Goal: Information Seeking & Learning: Learn about a topic

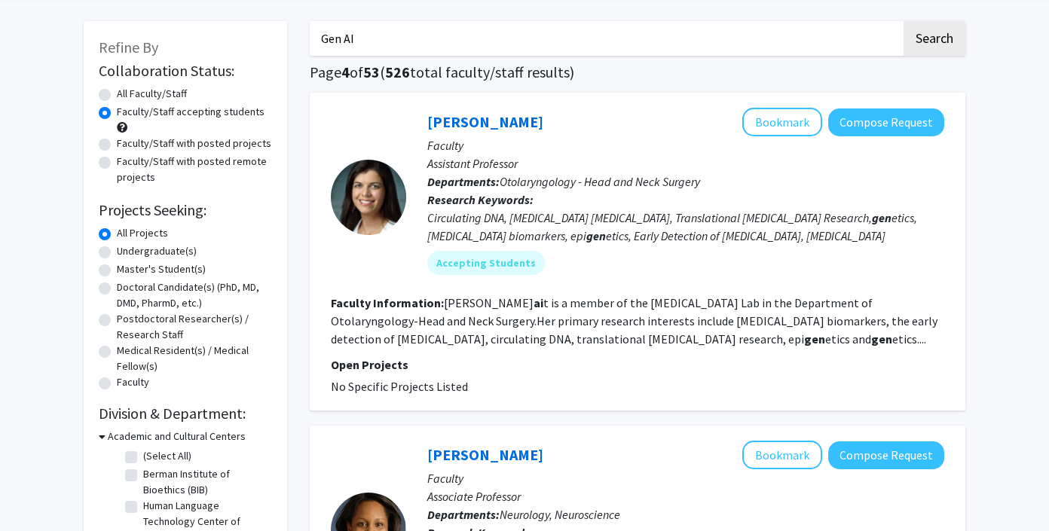
scroll to position [49, 0]
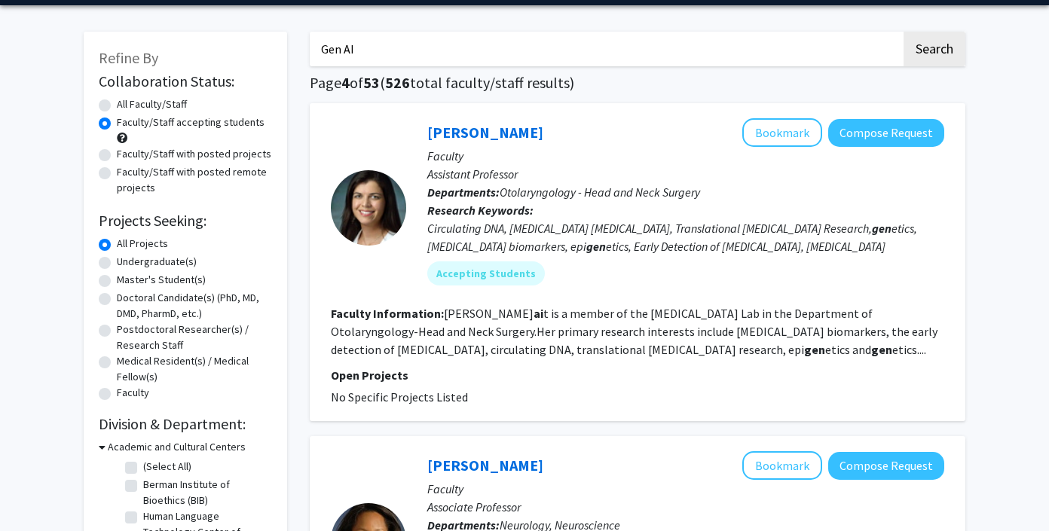
click at [388, 56] on input "Gen AI" at bounding box center [606, 49] width 592 height 35
click at [904, 32] on button "Search" at bounding box center [935, 49] width 62 height 35
radio input "true"
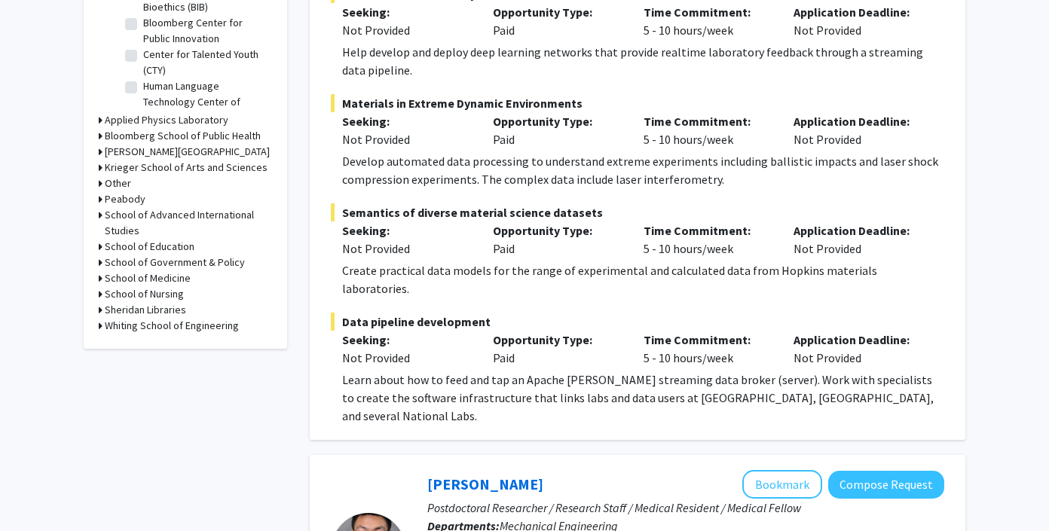
scroll to position [543, 0]
click at [100, 150] on icon at bounding box center [101, 151] width 4 height 16
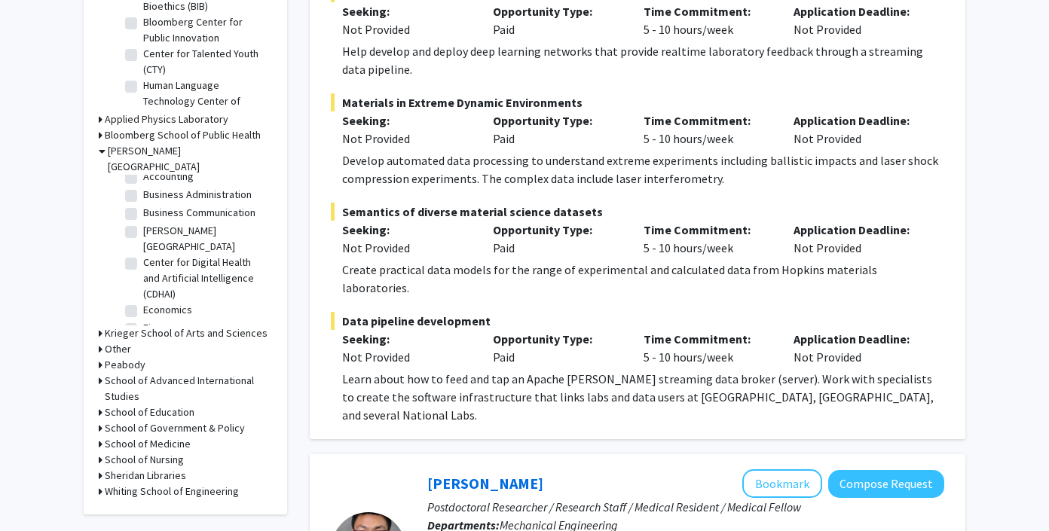
scroll to position [29, 0]
click at [143, 254] on label "Center for Digital Health and Artificial Intelligence (CDHAI)" at bounding box center [205, 277] width 125 height 47
click at [143, 254] on input "Center for Digital Health and Artificial Intelligence (CDHAI)" at bounding box center [148, 259] width 10 height 10
checkbox input "true"
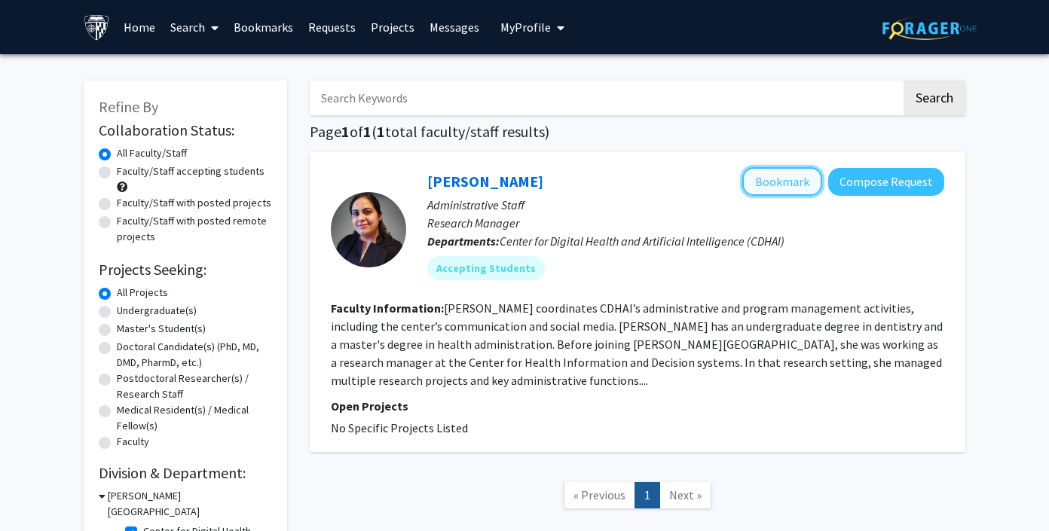
click at [778, 179] on button "Bookmark" at bounding box center [783, 181] width 80 height 29
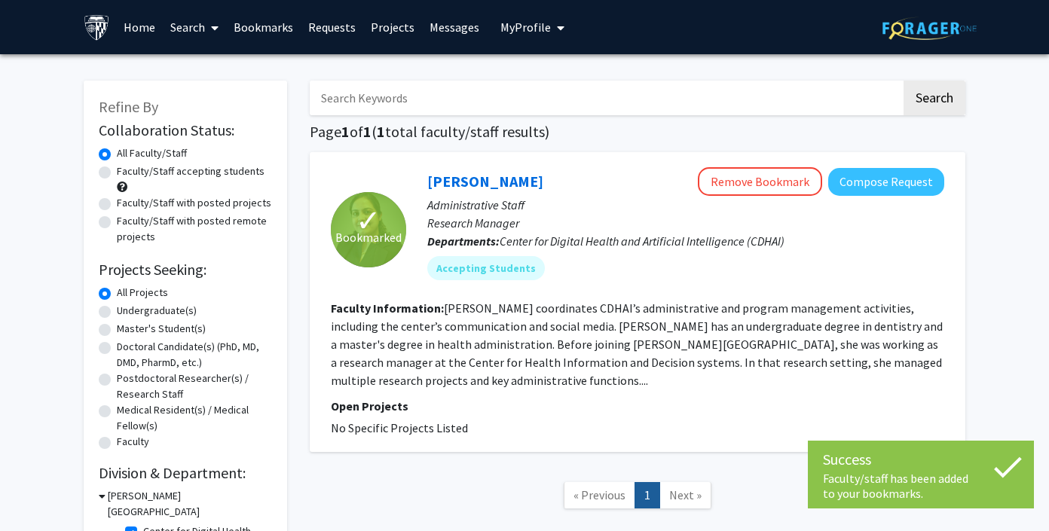
click at [522, 320] on fg-read-more "[PERSON_NAME] coordinates CDHAI’s administrative and program management activit…" at bounding box center [637, 344] width 612 height 87
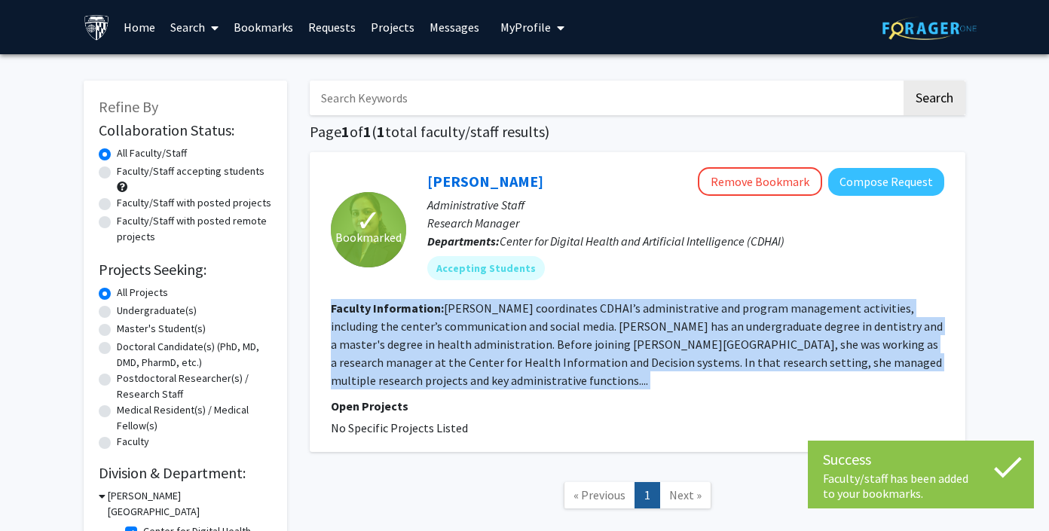
click at [522, 320] on fg-read-more "[PERSON_NAME] coordinates CDHAI’s administrative and program management activit…" at bounding box center [637, 344] width 612 height 87
click at [507, 320] on fg-read-more "[PERSON_NAME] coordinates CDHAI’s administrative and program management activit…" at bounding box center [637, 344] width 612 height 87
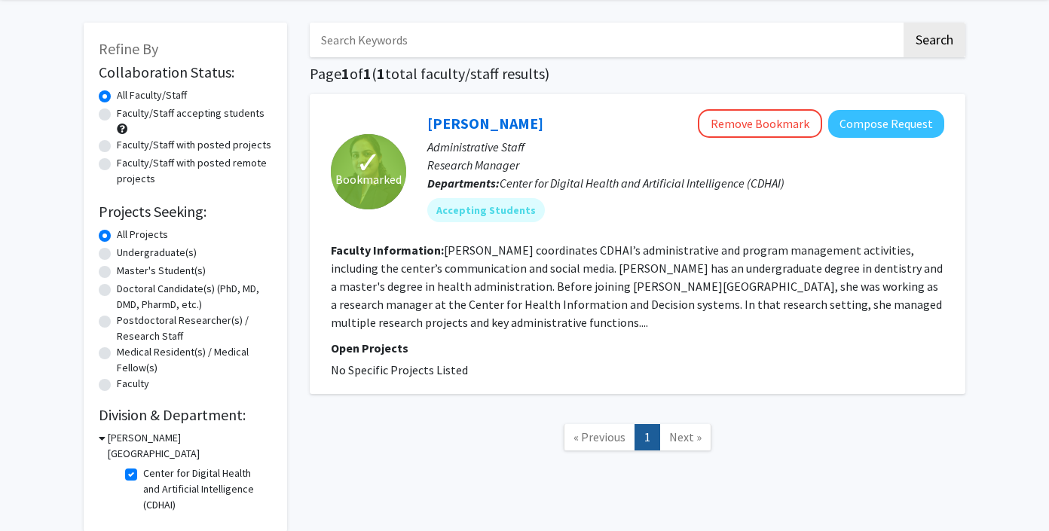
scroll to position [122, 0]
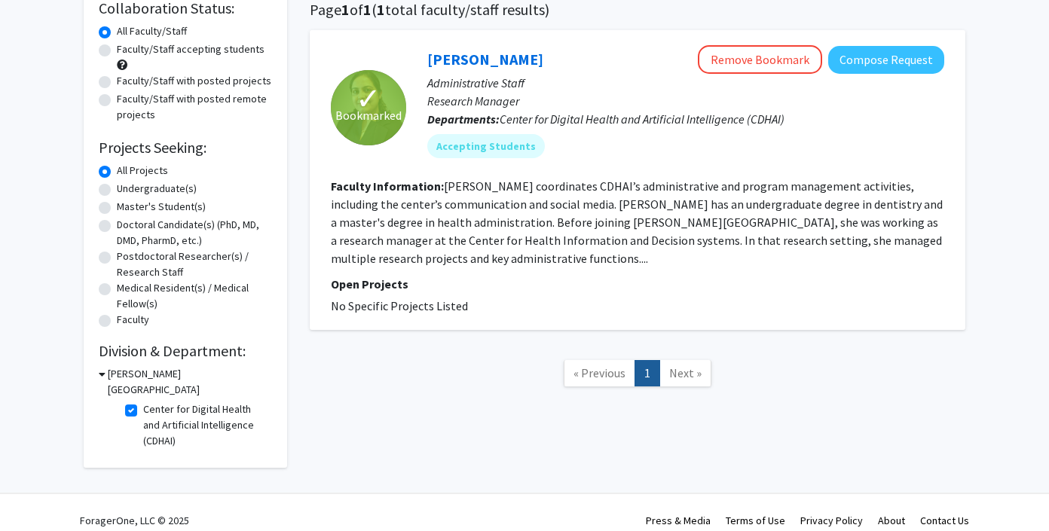
click at [143, 402] on label "Center for Digital Health and Artificial Intelligence (CDHAI)" at bounding box center [205, 425] width 125 height 47
click at [143, 402] on input "Center for Digital Health and Artificial Intelligence (CDHAI)" at bounding box center [148, 407] width 10 height 10
checkbox input "false"
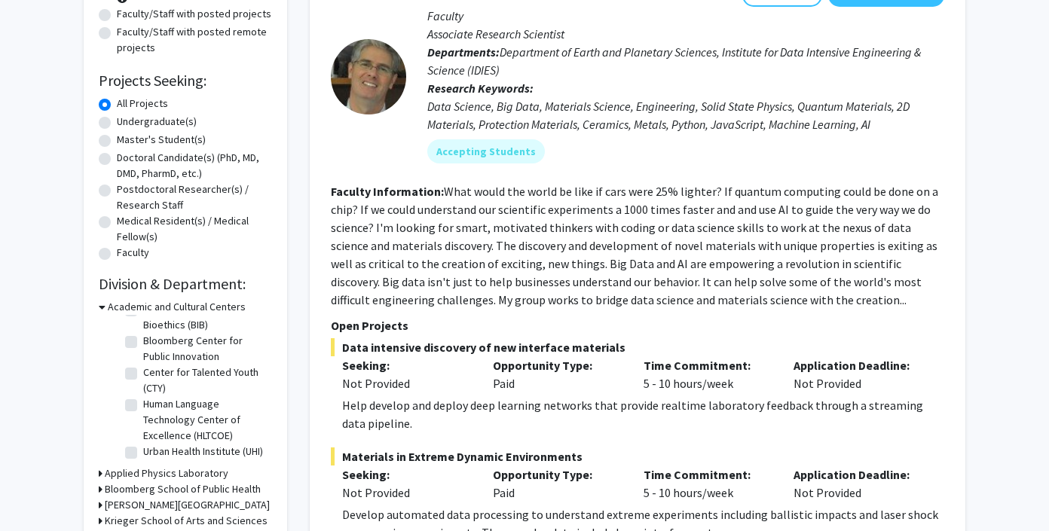
scroll to position [192, 0]
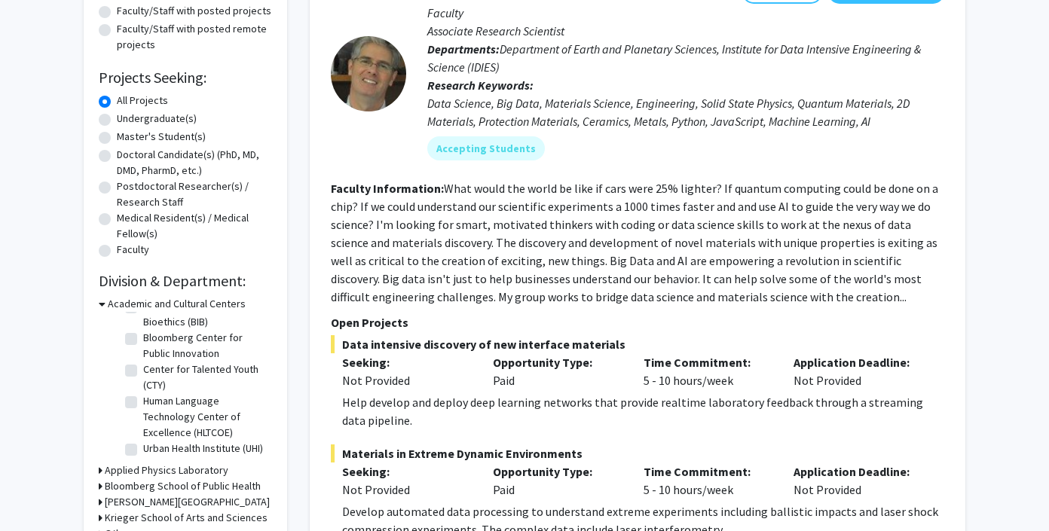
click at [143, 400] on label "Human Language Technology Center of Excellence (HLTCOE)" at bounding box center [205, 416] width 125 height 47
click at [143, 400] on input "Human Language Technology Center of Excellence (HLTCOE)" at bounding box center [148, 398] width 10 height 10
checkbox input "true"
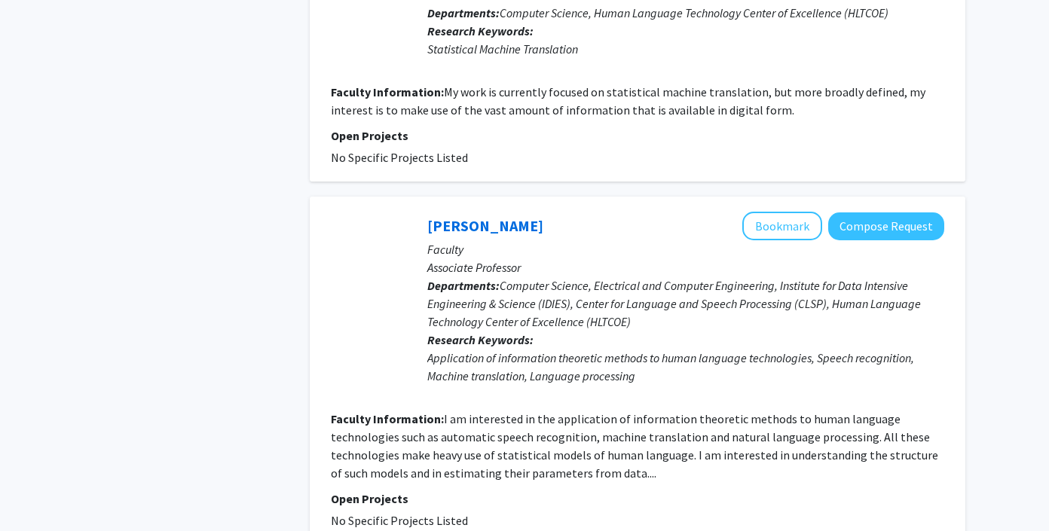
scroll to position [3388, 0]
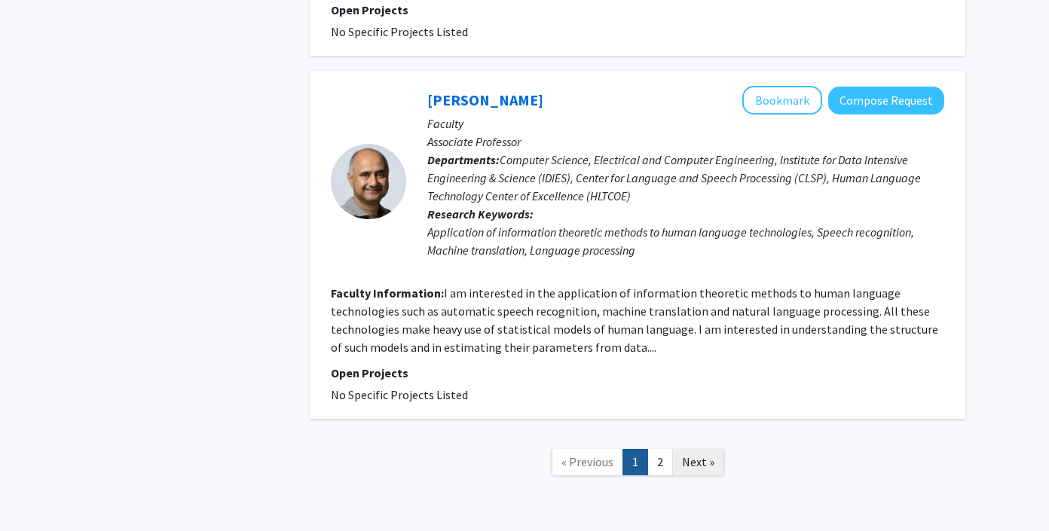
click at [672, 449] on link "Next »" at bounding box center [698, 462] width 52 height 26
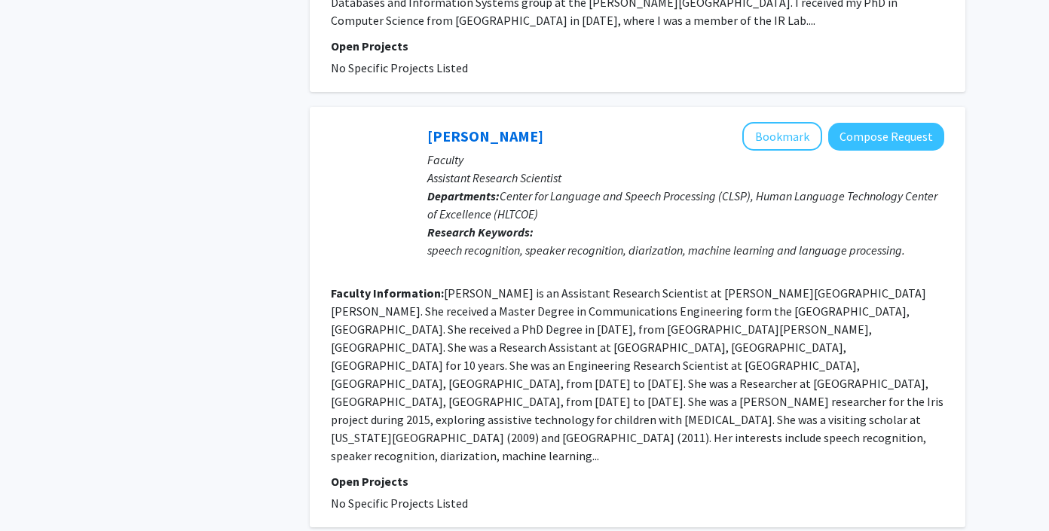
scroll to position [2953, 0]
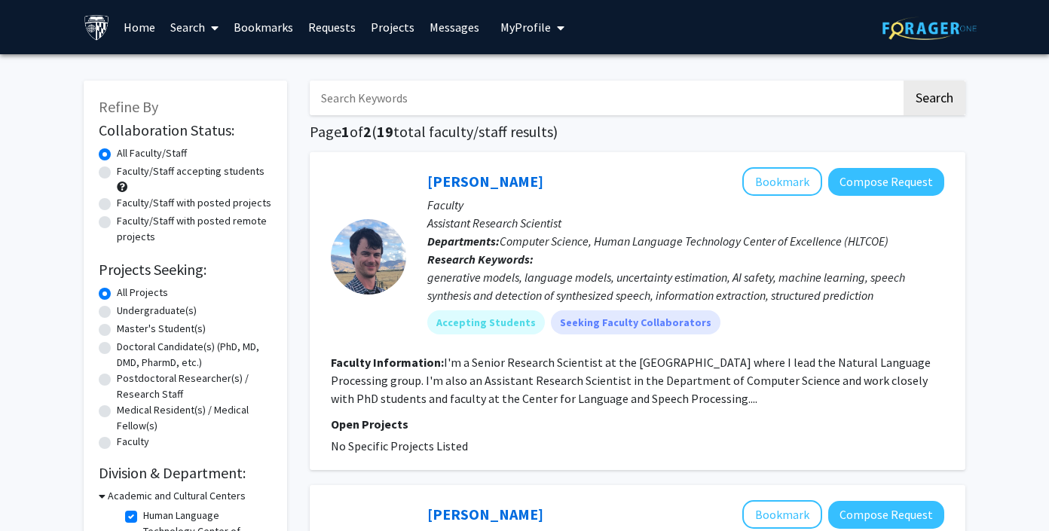
click at [117, 203] on label "Faculty/Staff with posted projects" at bounding box center [194, 203] width 155 height 16
click at [117, 203] on input "Faculty/Staff with posted projects" at bounding box center [122, 200] width 10 height 10
radio input "true"
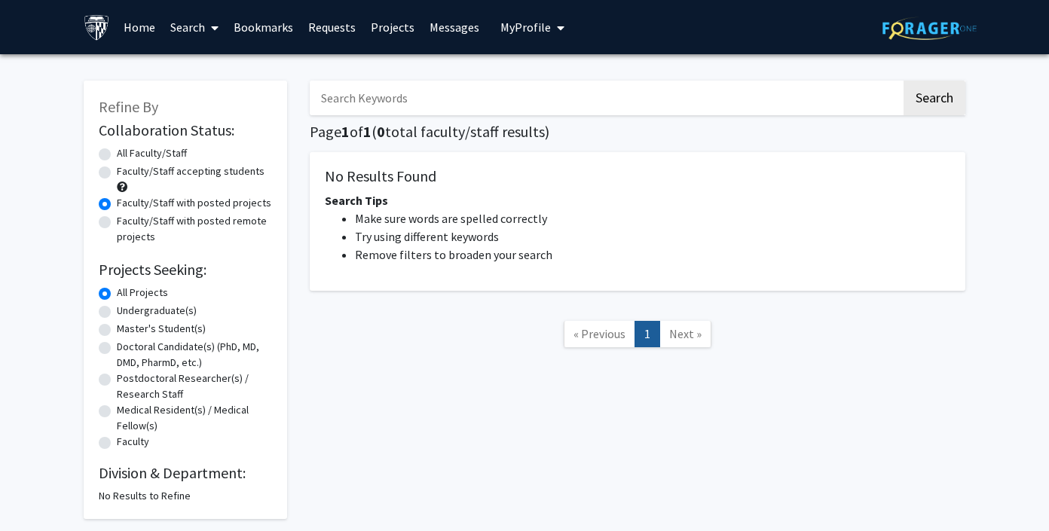
click at [117, 222] on label "Faculty/Staff with posted remote projects" at bounding box center [194, 229] width 155 height 32
click at [117, 222] on input "Faculty/Staff with posted remote projects" at bounding box center [122, 218] width 10 height 10
radio input "true"
click at [117, 329] on label "Master's Student(s)" at bounding box center [161, 329] width 89 height 16
click at [117, 329] on input "Master's Student(s)" at bounding box center [122, 326] width 10 height 10
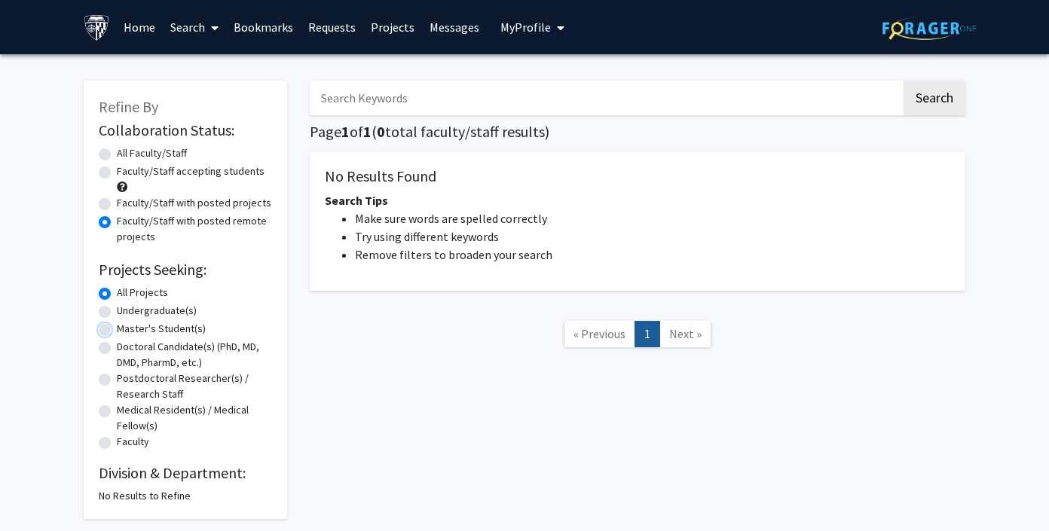
radio input "true"
click at [117, 292] on label "All Projects" at bounding box center [142, 293] width 51 height 16
click at [117, 292] on input "All Projects" at bounding box center [122, 290] width 10 height 10
radio input "true"
click at [117, 202] on label "Faculty/Staff with posted projects" at bounding box center [194, 203] width 155 height 16
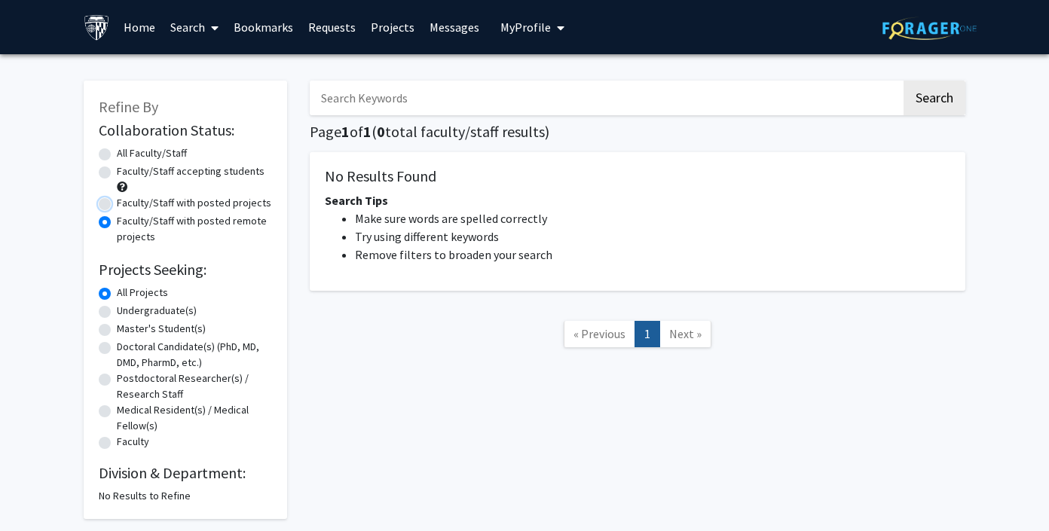
click at [117, 202] on input "Faculty/Staff with posted projects" at bounding box center [122, 200] width 10 height 10
click at [494, 102] on input "Search Keywords" at bounding box center [606, 98] width 592 height 35
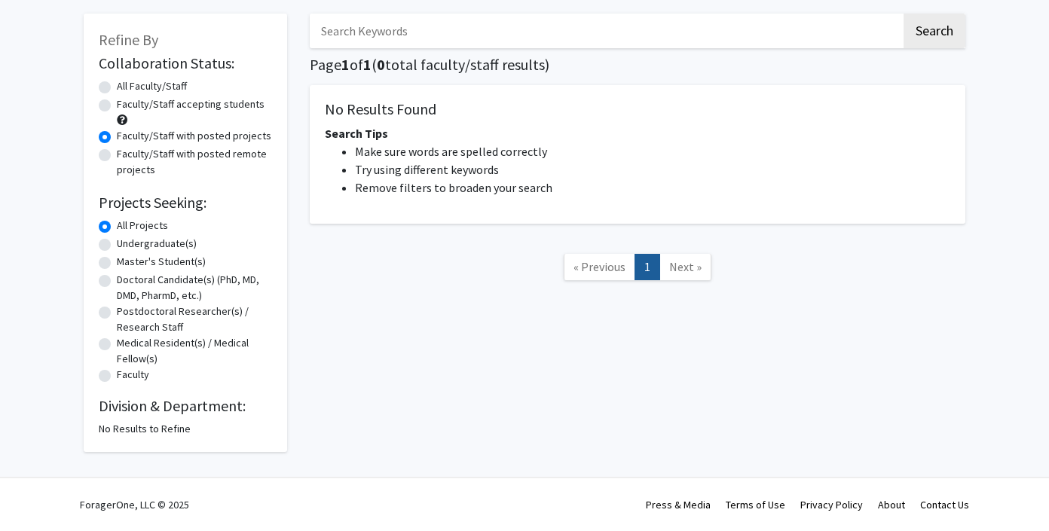
radio input "false"
radio input "true"
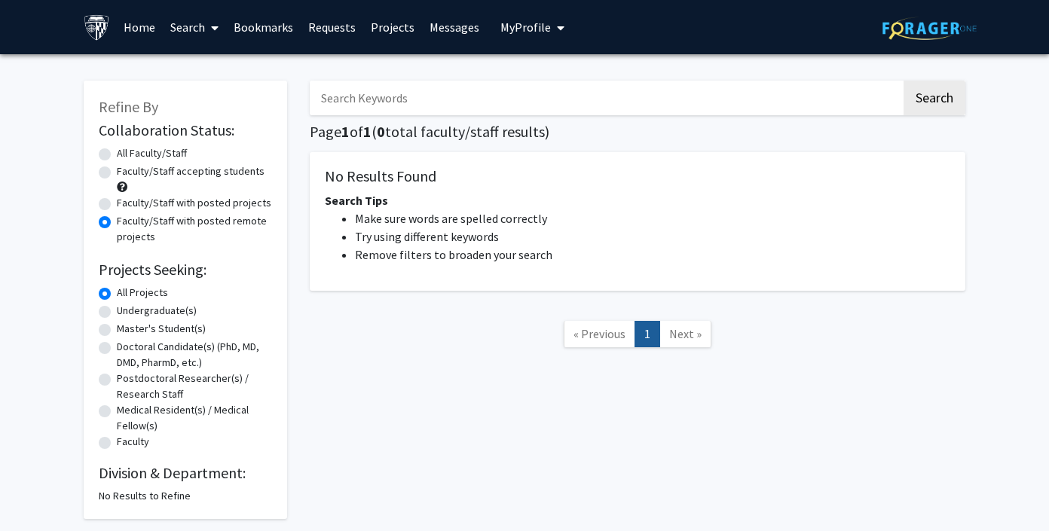
radio input "false"
radio input "true"
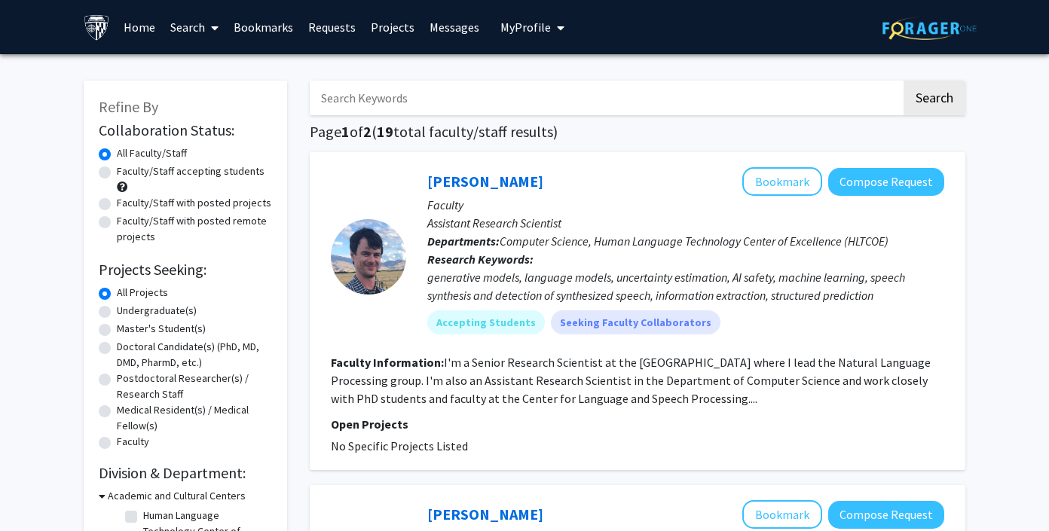
checkbox input "false"
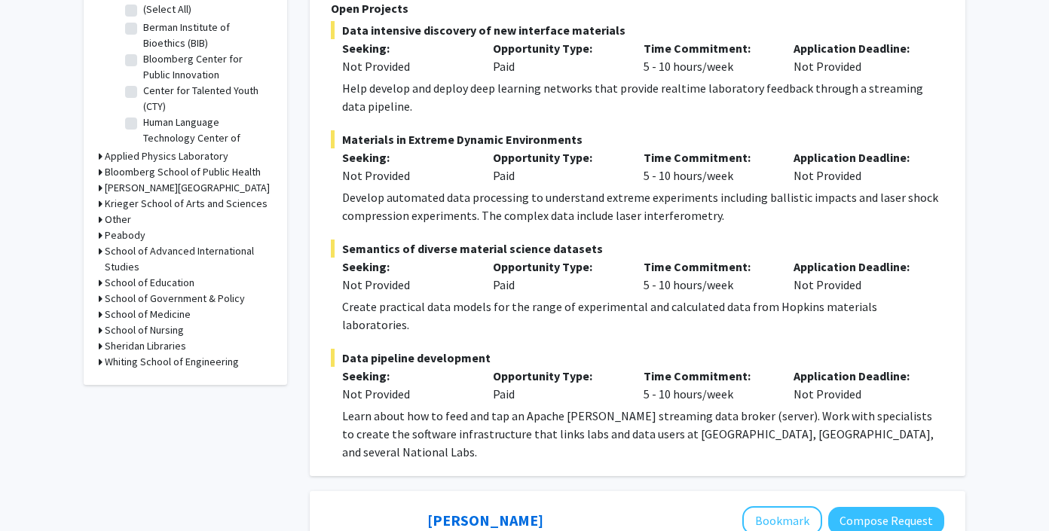
scroll to position [605, 0]
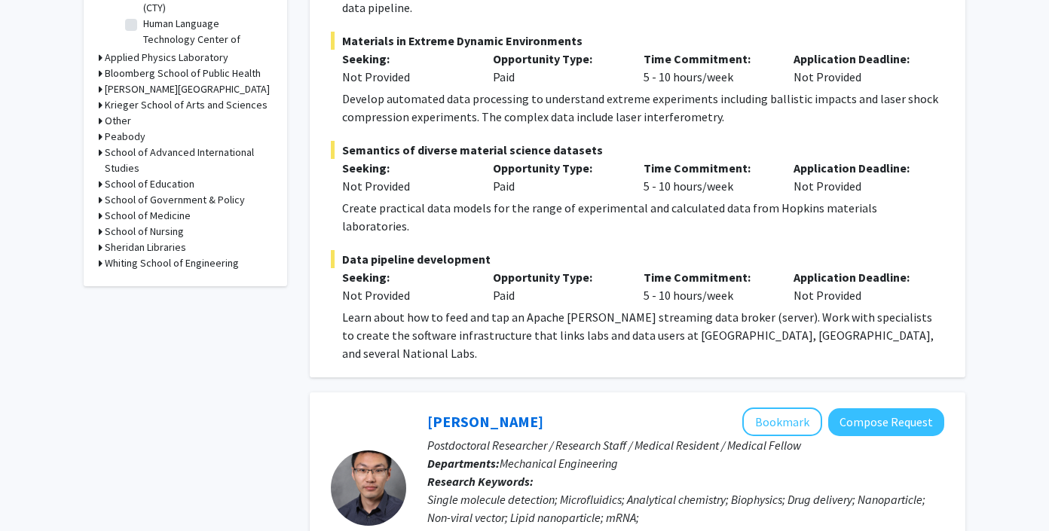
click at [103, 87] on div "[PERSON_NAME][GEOGRAPHIC_DATA]" at bounding box center [185, 89] width 173 height 16
click at [100, 87] on icon at bounding box center [101, 89] width 4 height 16
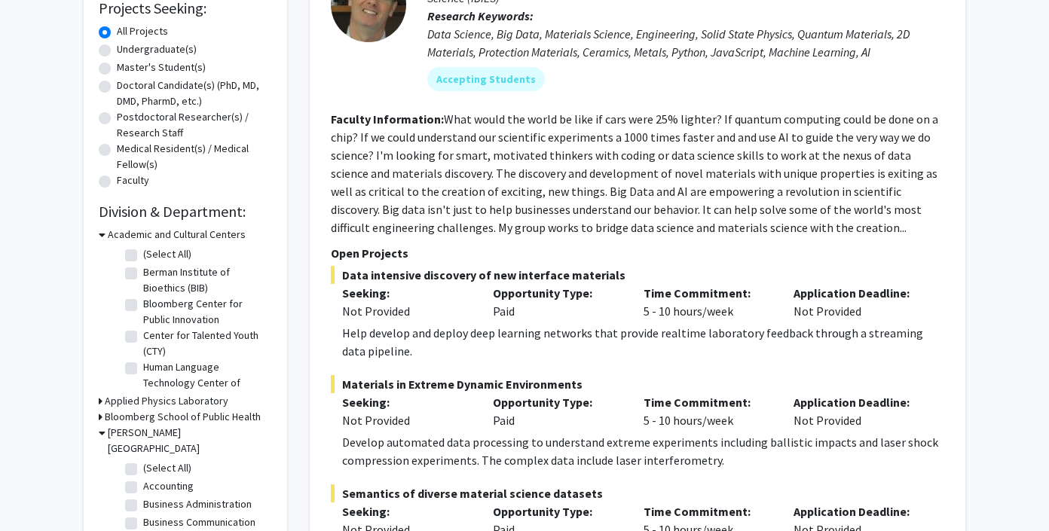
scroll to position [0, 0]
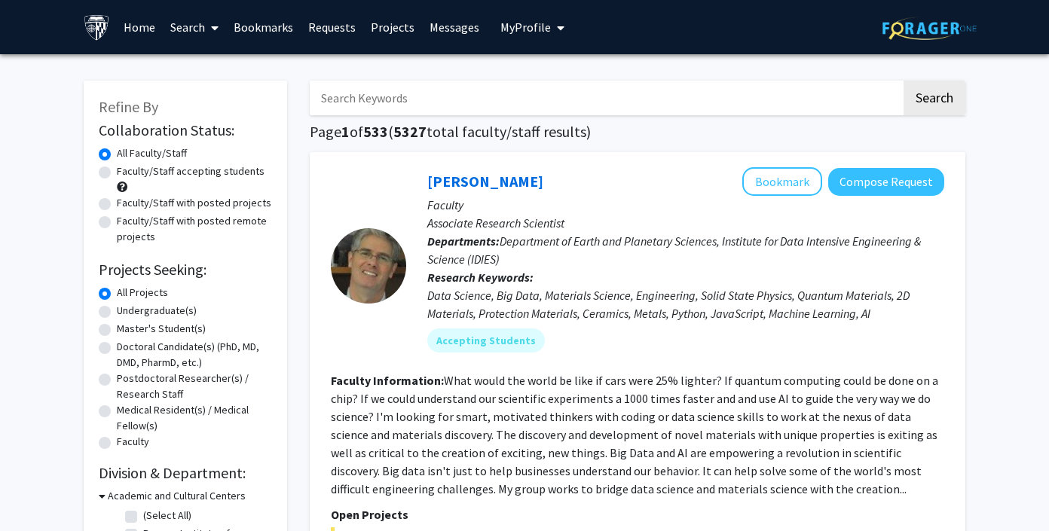
click at [117, 223] on label "Faculty/Staff with posted remote projects" at bounding box center [194, 229] width 155 height 32
click at [117, 223] on input "Faculty/Staff with posted remote projects" at bounding box center [122, 218] width 10 height 10
radio input "true"
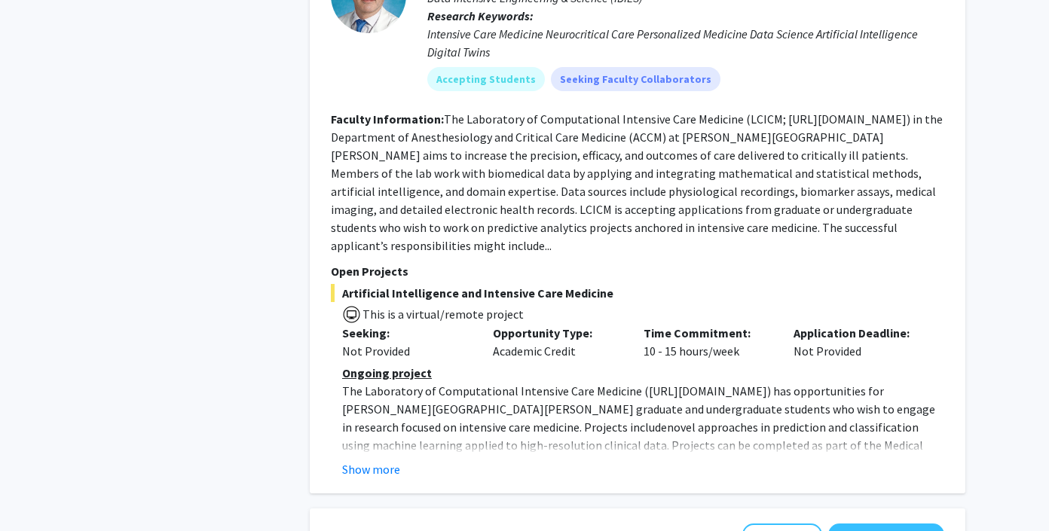
scroll to position [4114, 0]
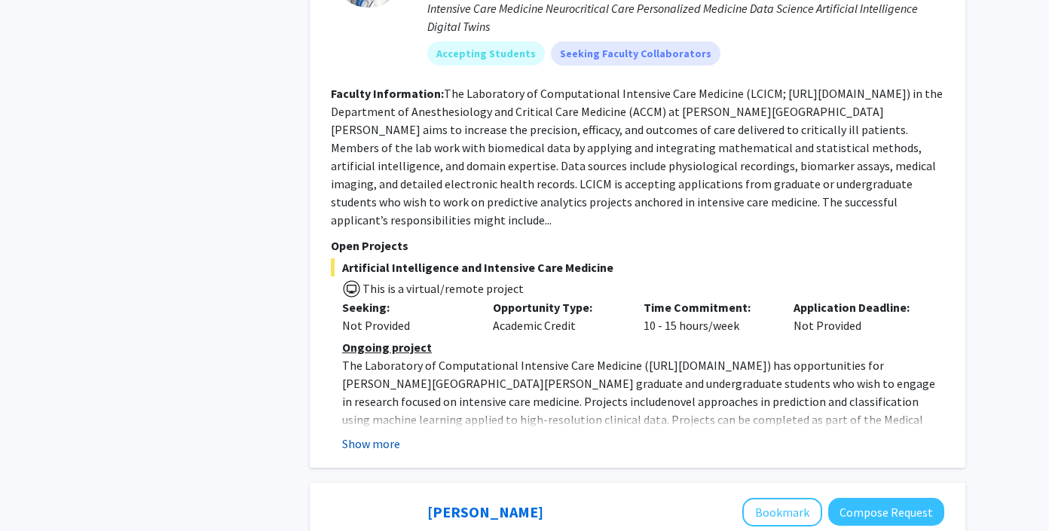
click at [381, 435] on button "Show more" at bounding box center [371, 444] width 58 height 18
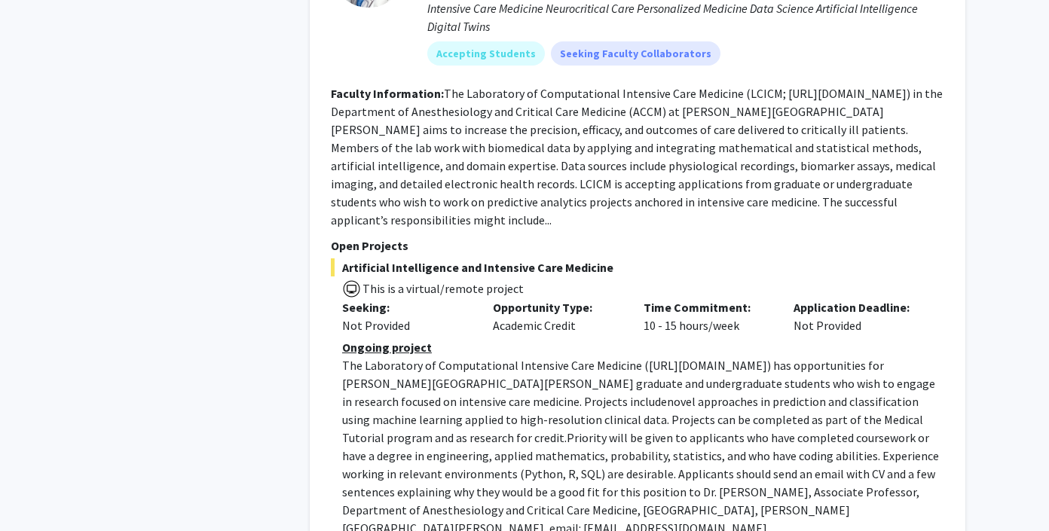
click at [473, 394] on span "novel approaches in prediction and classification using machine learning applie…" at bounding box center [632, 419] width 581 height 51
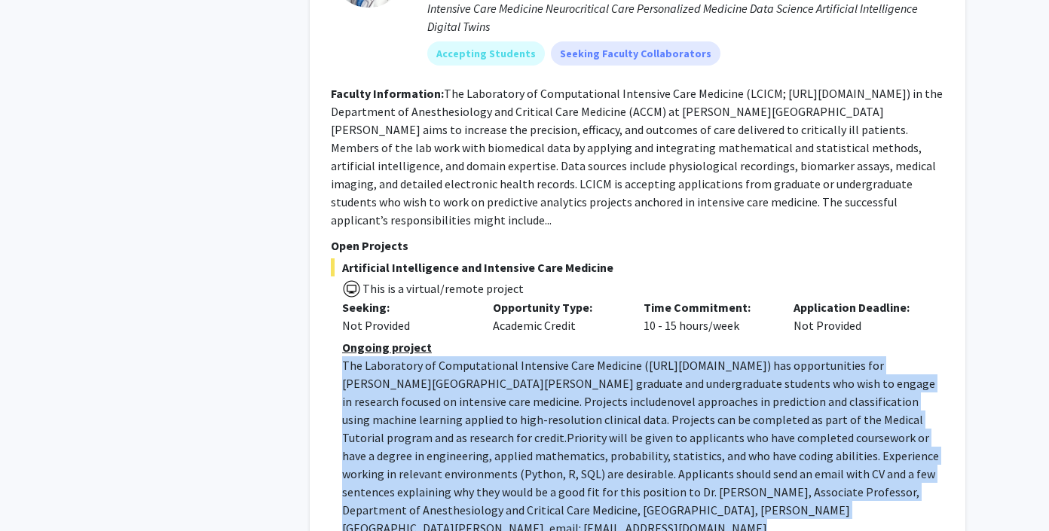
click at [473, 394] on span "novel approaches in prediction and classification using machine learning applie…" at bounding box center [632, 419] width 581 height 51
click at [462, 357] on p "The Laboratory of Computational Intensive Care Medicine ( [URL][DOMAIN_NAME] ) …" at bounding box center [643, 447] width 602 height 181
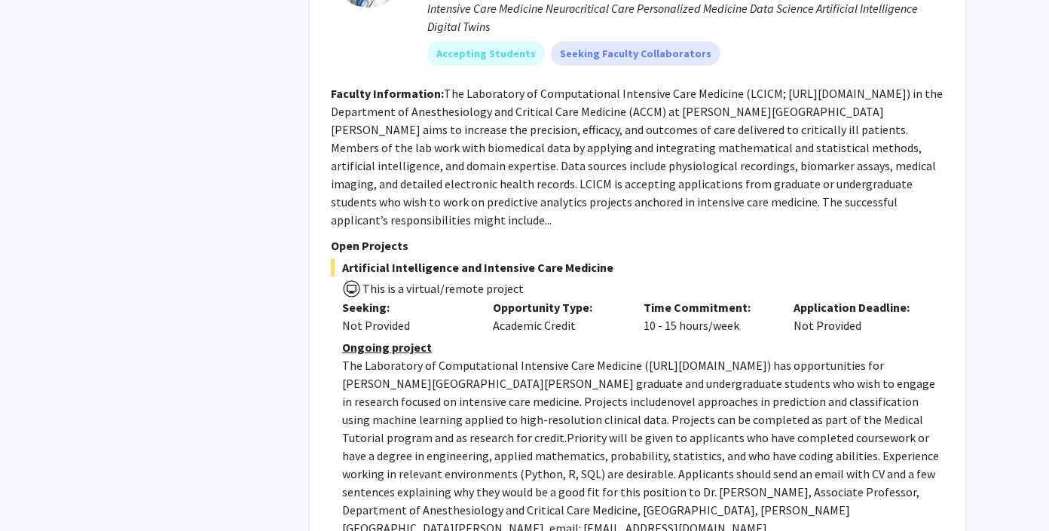
click at [462, 357] on p "The Laboratory of Computational Intensive Care Medicine ( [URL][DOMAIN_NAME] ) …" at bounding box center [643, 447] width 602 height 181
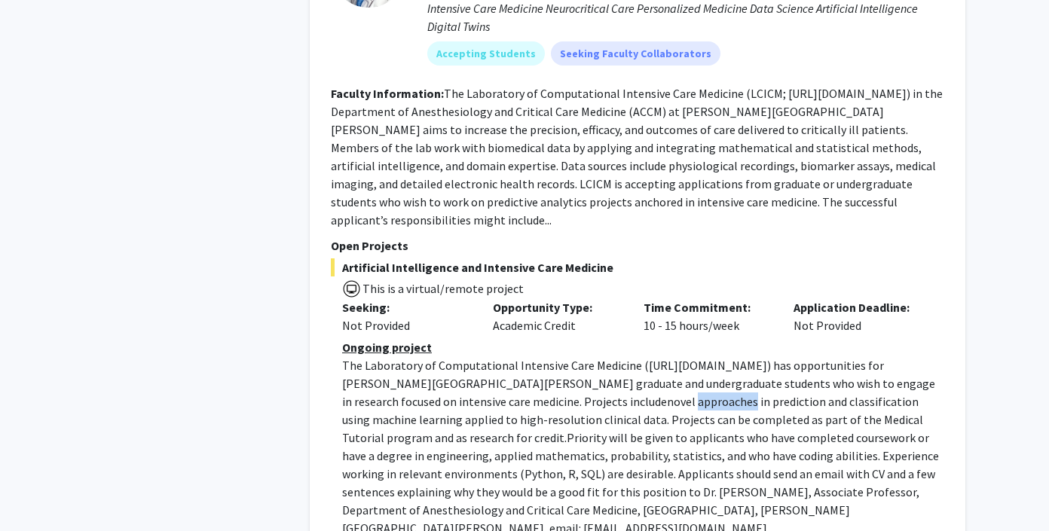
click at [462, 357] on p "The Laboratory of Computational Intensive Care Medicine ( [URL][DOMAIN_NAME] ) …" at bounding box center [643, 447] width 602 height 181
click at [461, 357] on p "The Laboratory of Computational Intensive Care Medicine ( [URL][DOMAIN_NAME] ) …" at bounding box center [643, 447] width 602 height 181
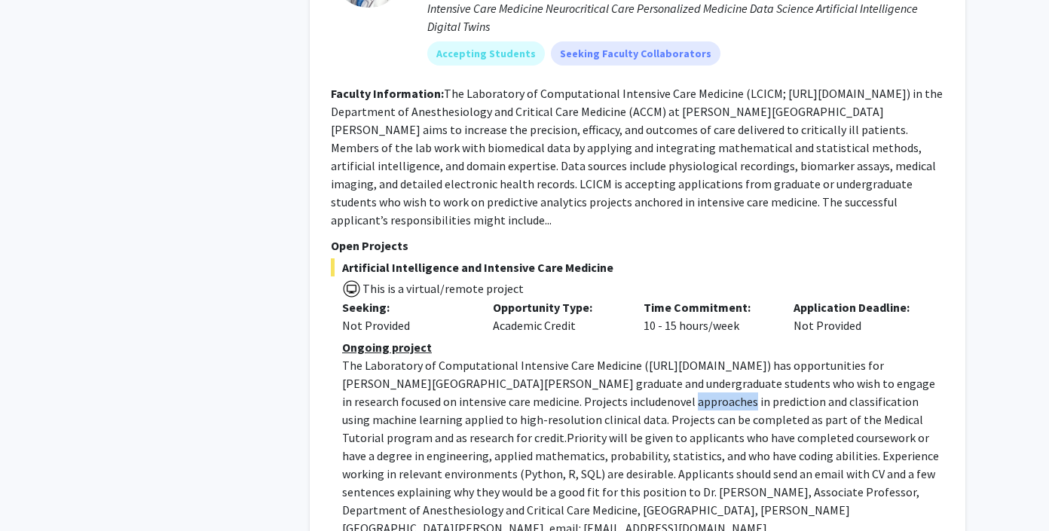
click at [461, 357] on p "The Laboratory of Computational Intensive Care Medicine ( [URL][DOMAIN_NAME] ) …" at bounding box center [643, 447] width 602 height 181
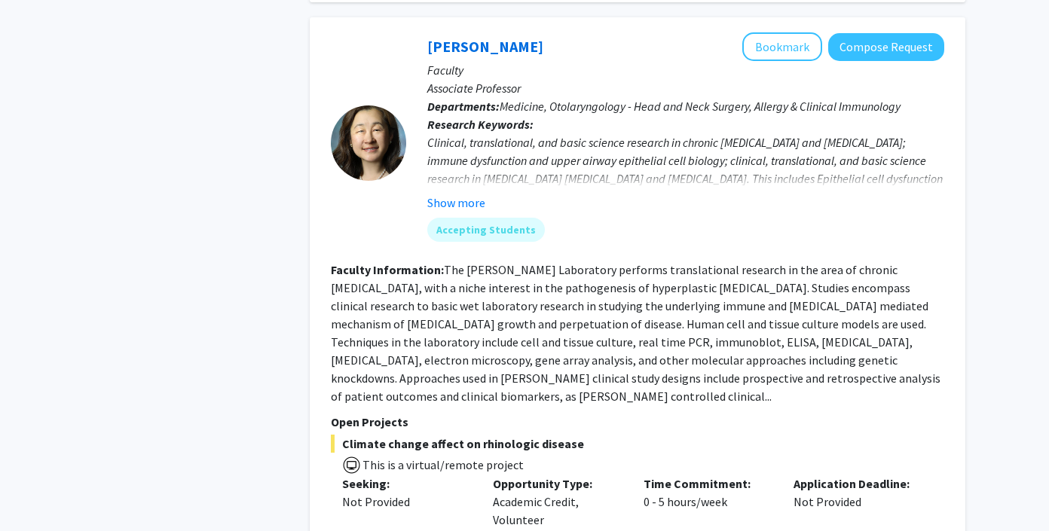
scroll to position [6301, 0]
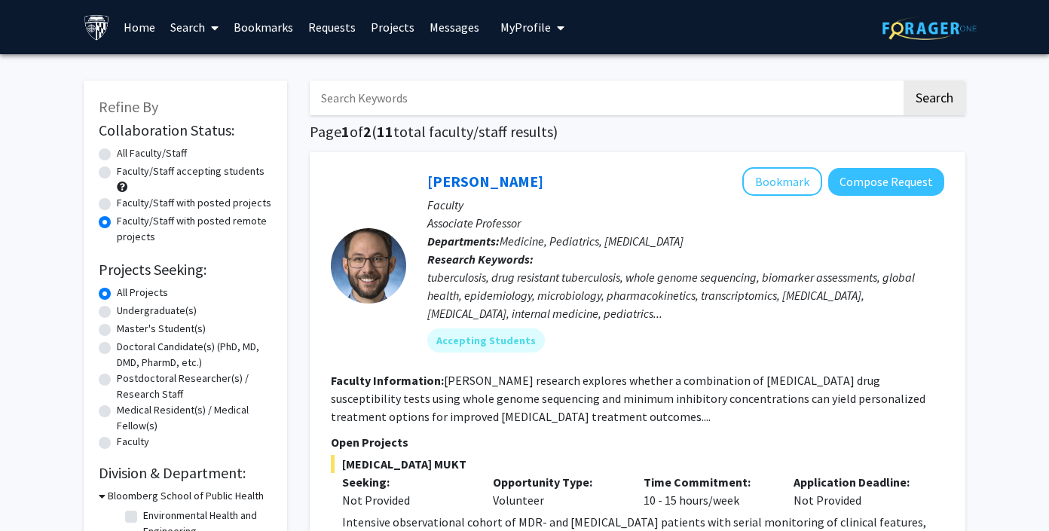
click at [117, 155] on label "All Faculty/Staff" at bounding box center [152, 153] width 70 height 16
click at [117, 155] on input "All Faculty/Staff" at bounding box center [122, 150] width 10 height 10
radio input "true"
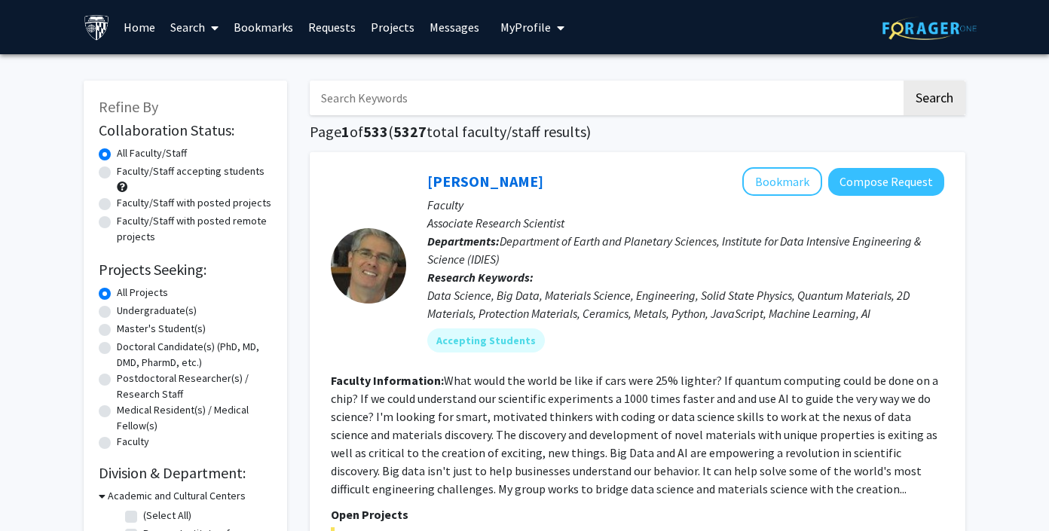
click at [117, 175] on label "Faculty/Staff accepting students" at bounding box center [191, 172] width 148 height 16
click at [117, 173] on input "Faculty/Staff accepting students" at bounding box center [122, 169] width 10 height 10
radio input "true"
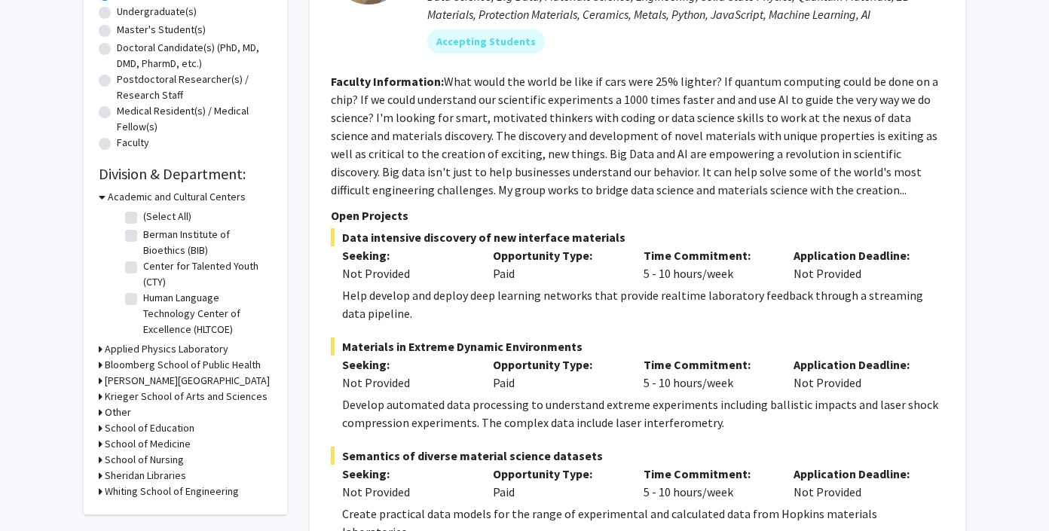
scroll to position [320, 0]
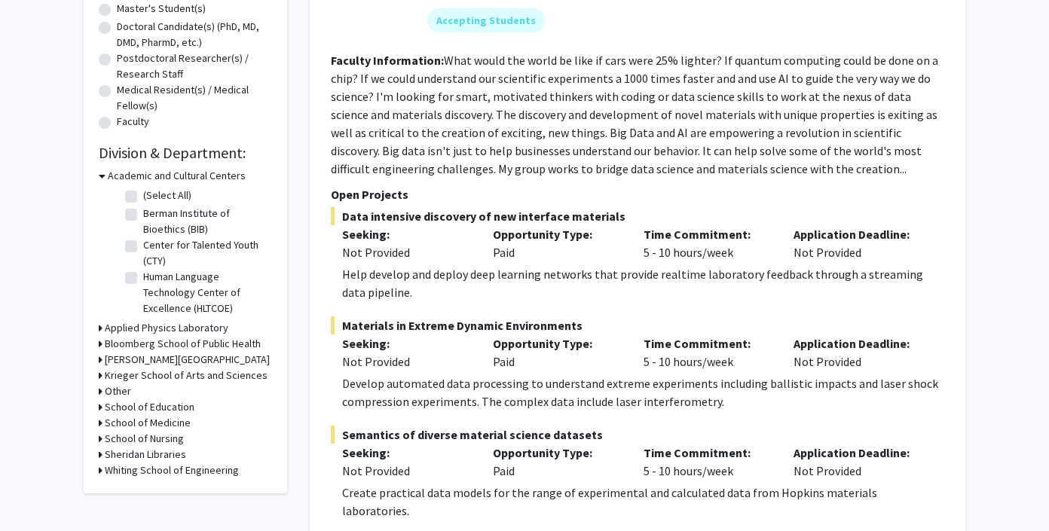
click at [98, 358] on div "Refine By Collaboration Status: Collaboration Status All Faculty/Staff Collabor…" at bounding box center [186, 126] width 204 height 733
click at [100, 359] on icon at bounding box center [101, 360] width 4 height 16
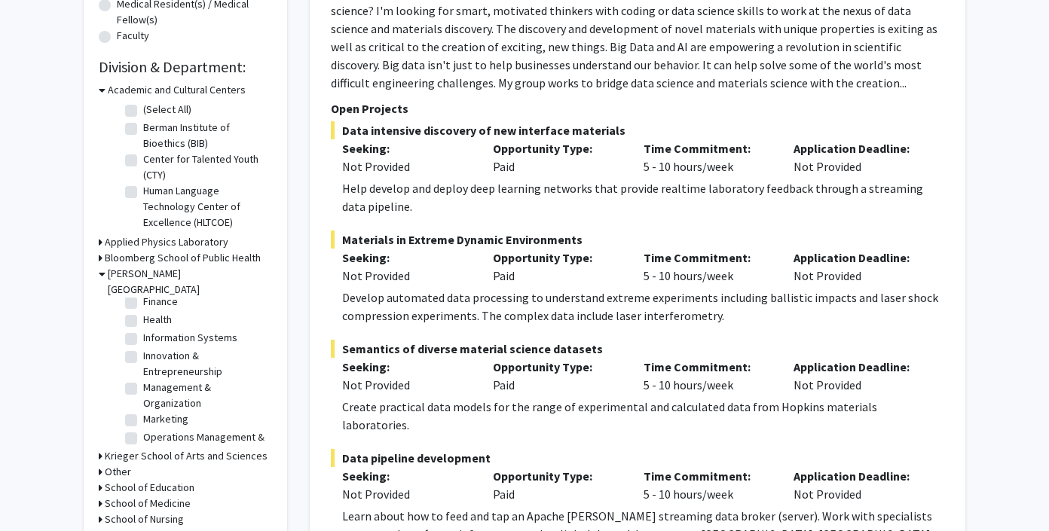
scroll to position [113, 0]
click at [143, 326] on label "Information Systems" at bounding box center [190, 334] width 94 height 16
click at [143, 326] on input "Information Systems" at bounding box center [148, 331] width 10 height 10
checkbox input "true"
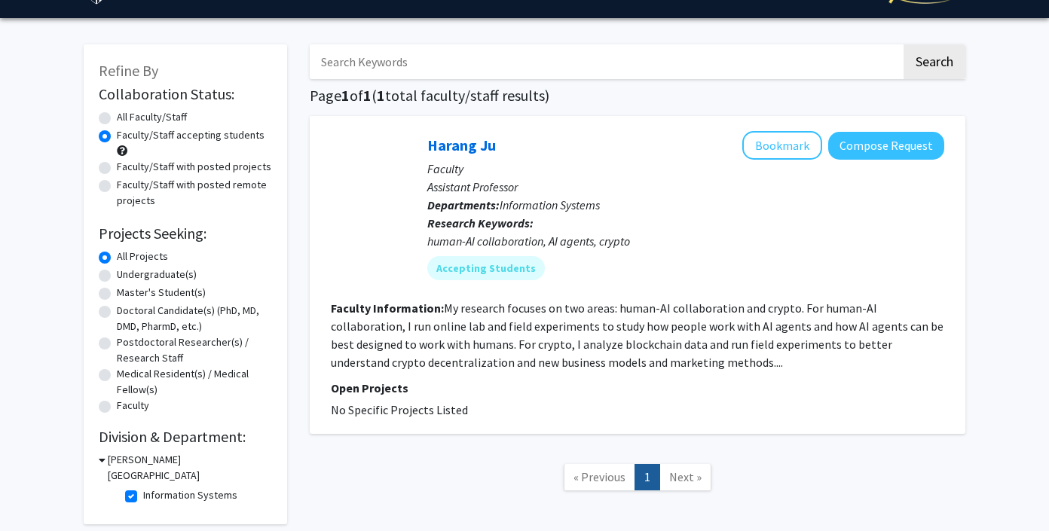
scroll to position [51, 0]
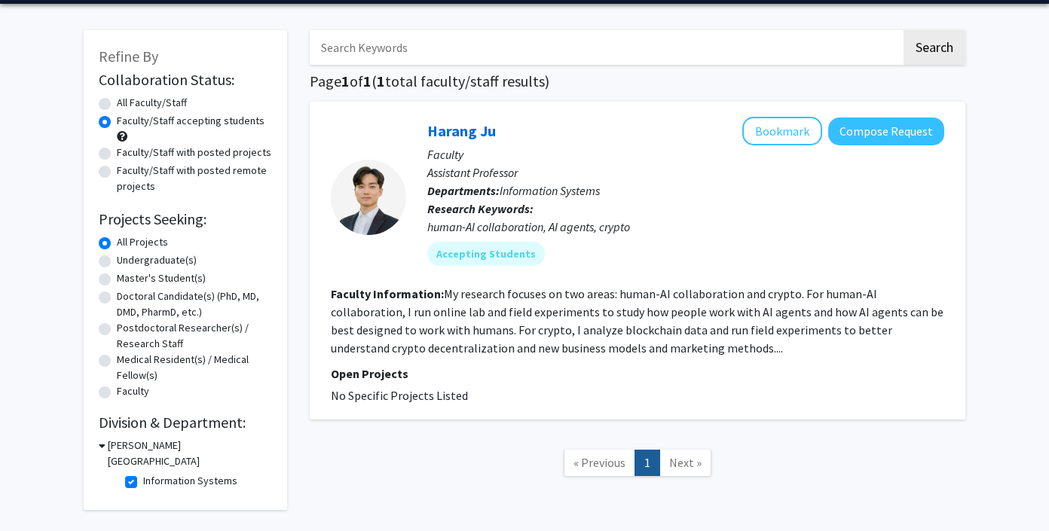
click at [143, 473] on label "Information Systems" at bounding box center [190, 481] width 94 height 16
click at [143, 473] on input "Information Systems" at bounding box center [148, 478] width 10 height 10
checkbox input "false"
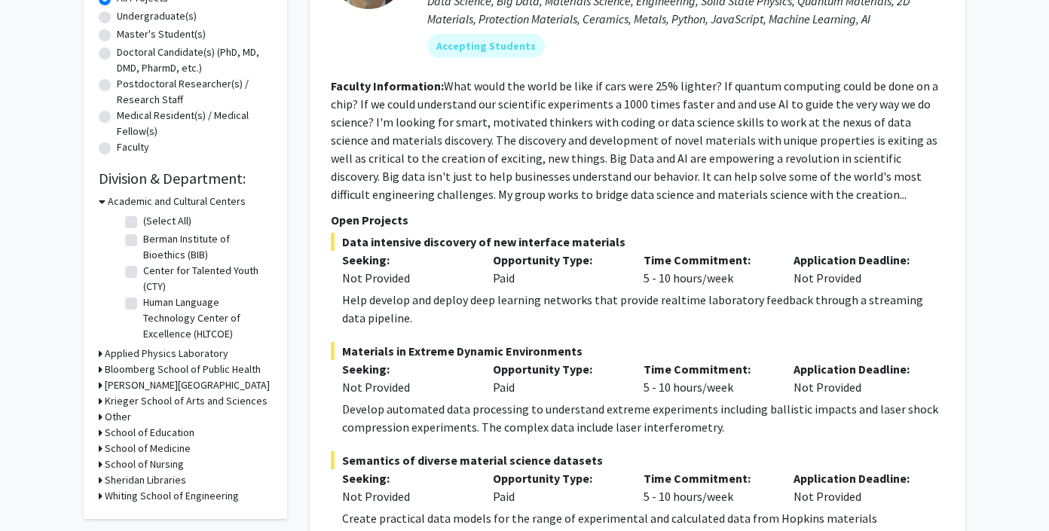
scroll to position [304, 0]
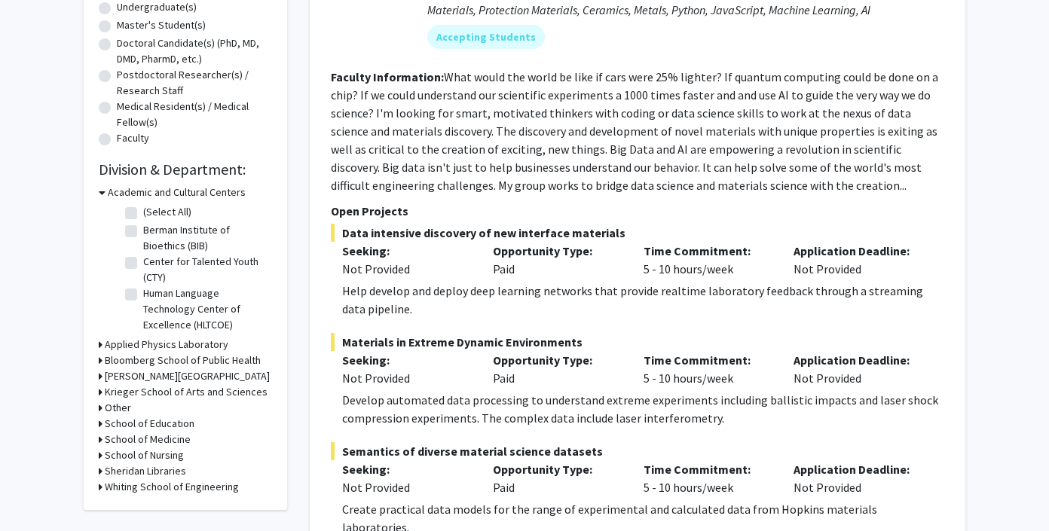
click at [98, 374] on div "Refine By Collaboration Status: Collaboration Status All Faculty/Staff Collabor…" at bounding box center [186, 143] width 204 height 733
click at [100, 375] on icon at bounding box center [101, 377] width 4 height 16
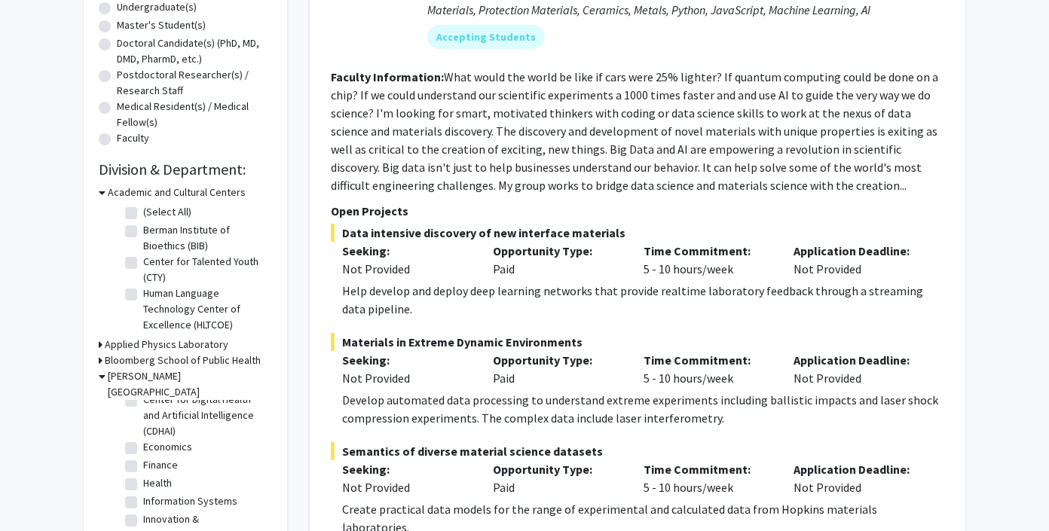
scroll to position [10, 0]
click at [143, 394] on label "(Select All)" at bounding box center [167, 402] width 48 height 16
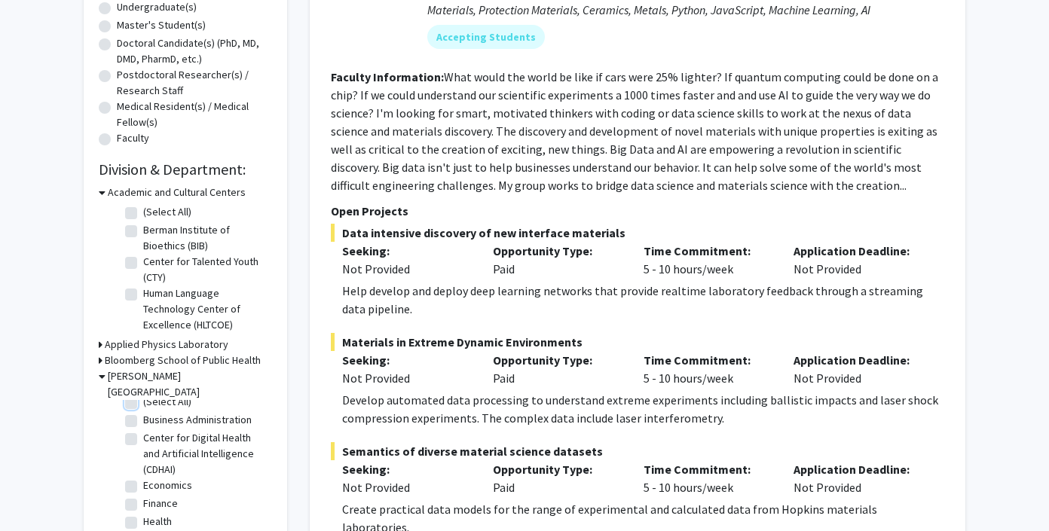
click at [143, 394] on input "(Select All)" at bounding box center [148, 399] width 10 height 10
checkbox input "true"
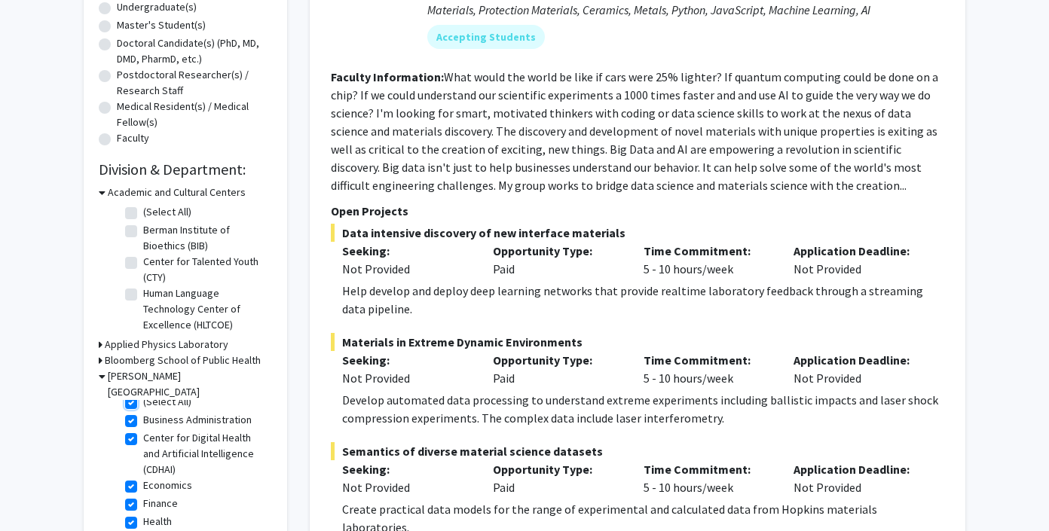
checkbox input "true"
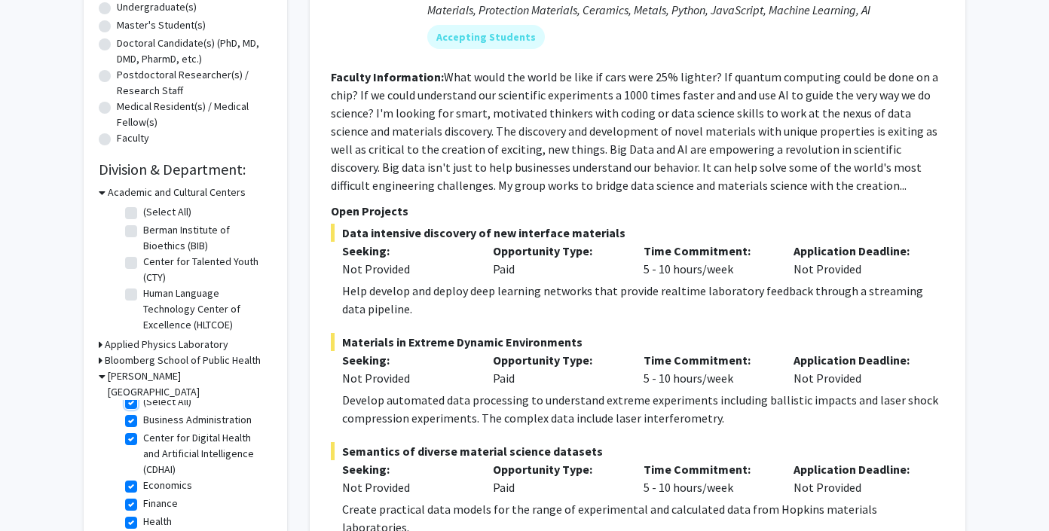
checkbox input "true"
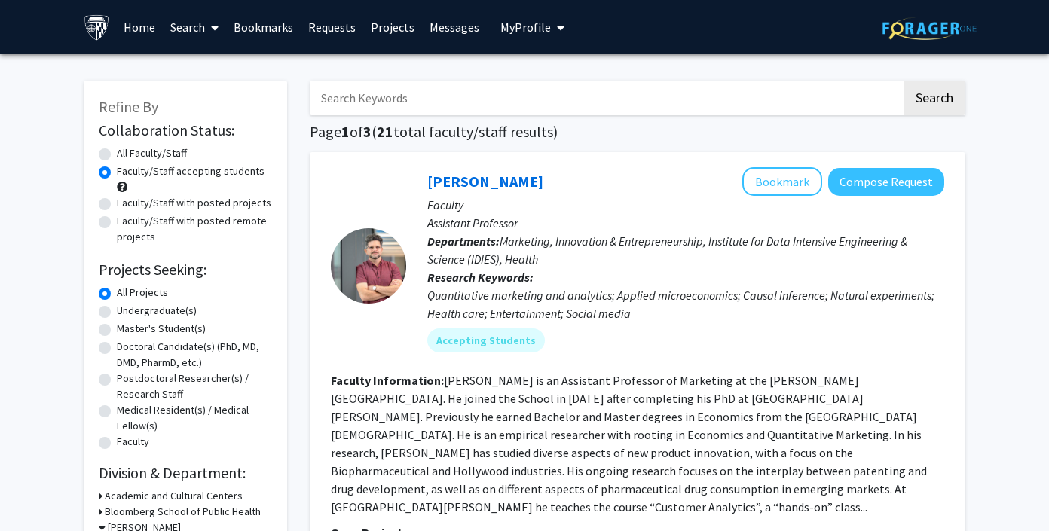
click at [136, 208] on label "Faculty/Staff with posted projects" at bounding box center [194, 203] width 155 height 16
click at [127, 205] on input "Faculty/Staff with posted projects" at bounding box center [122, 200] width 10 height 10
radio input "true"
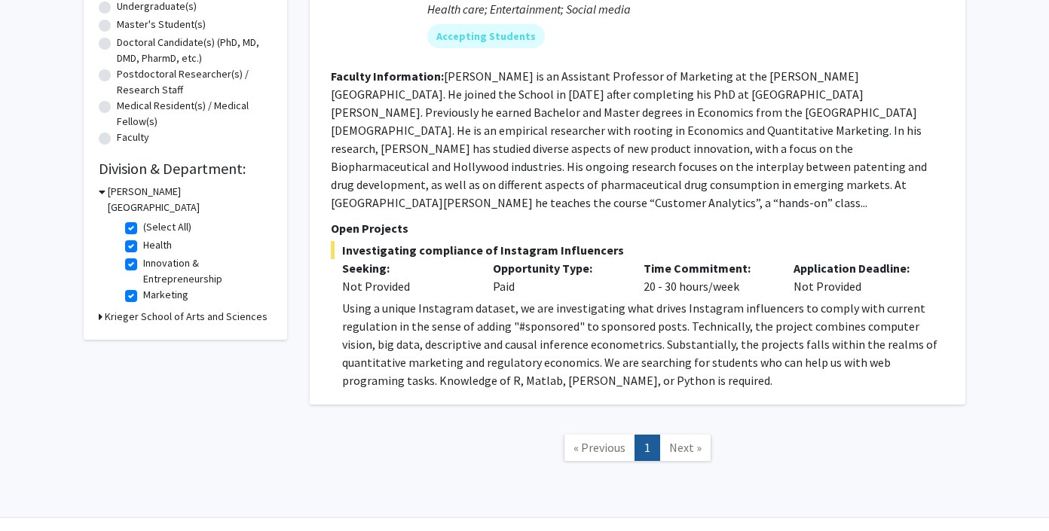
scroll to position [326, 0]
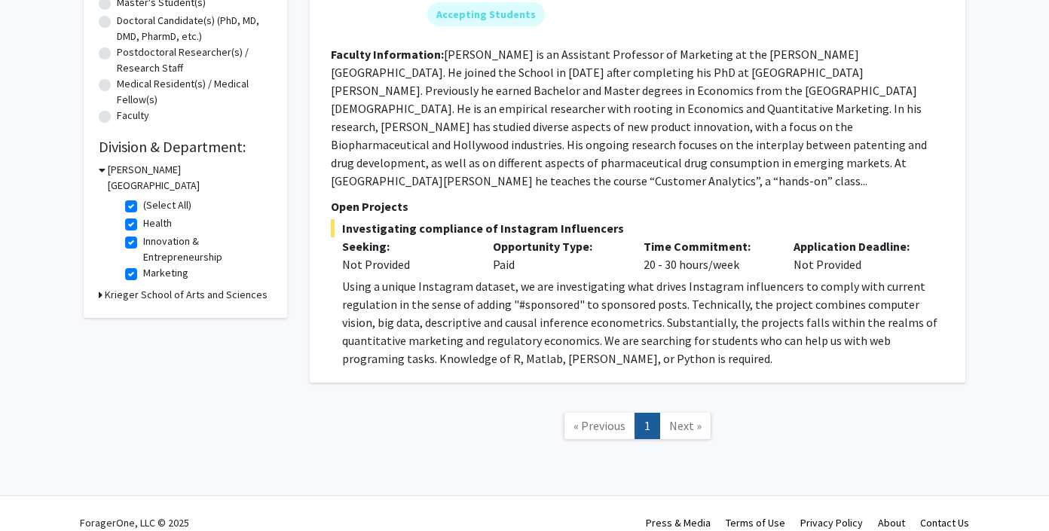
click at [558, 277] on div "Using a unique Instagram dataset, we are investigating what drives Instagram in…" at bounding box center [643, 322] width 602 height 90
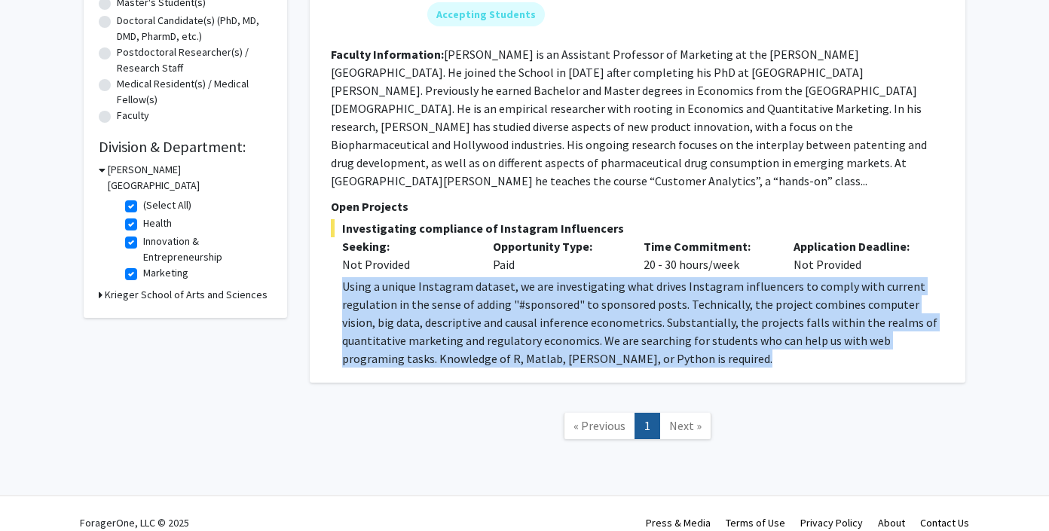
click at [558, 277] on div "Using a unique Instagram dataset, we are investigating what drives Instagram in…" at bounding box center [643, 322] width 602 height 90
click at [554, 277] on div "Using a unique Instagram dataset, we are investigating what drives Instagram in…" at bounding box center [643, 322] width 602 height 90
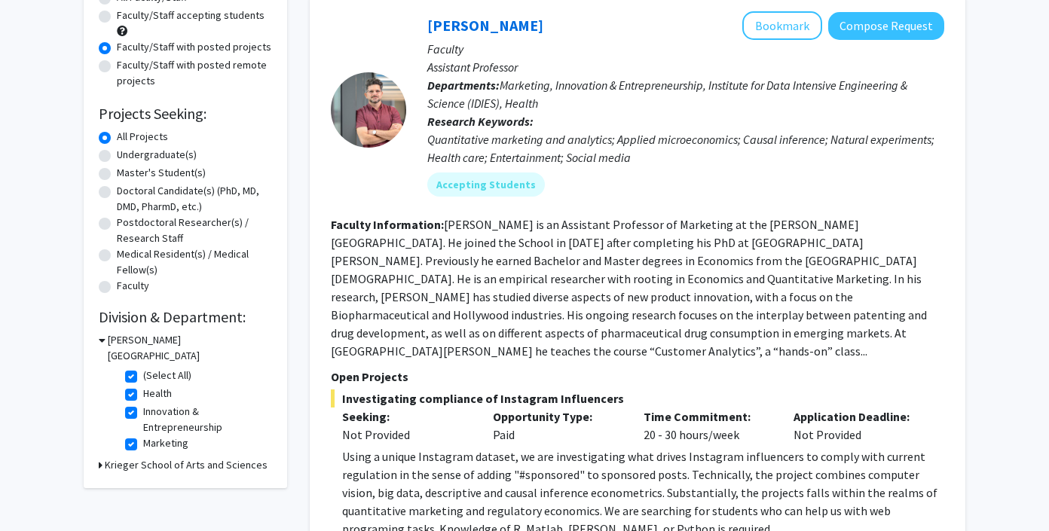
scroll to position [114, 0]
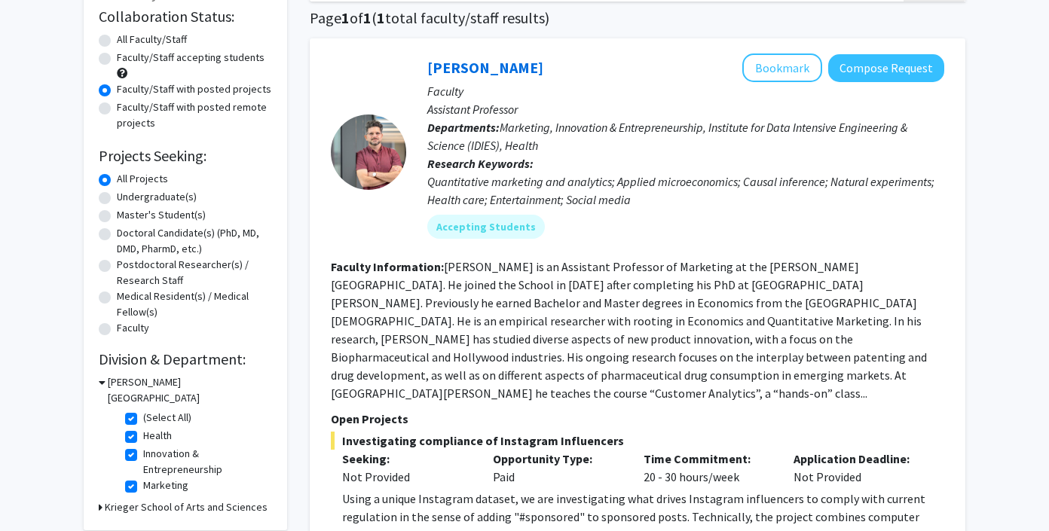
click at [378, 139] on div at bounding box center [368, 152] width 75 height 75
click at [469, 86] on p "Faculty" at bounding box center [685, 91] width 517 height 18
click at [469, 77] on div "[PERSON_NAME] Bookmark Compose Request" at bounding box center [685, 68] width 517 height 29
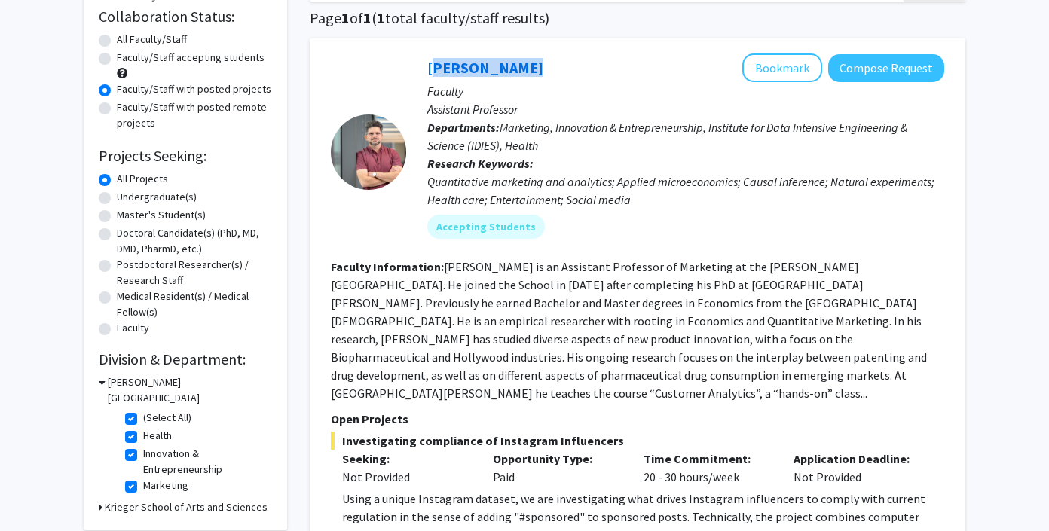
click at [469, 77] on div "[PERSON_NAME] Bookmark Compose Request" at bounding box center [685, 68] width 517 height 29
click at [468, 73] on link "[PERSON_NAME]" at bounding box center [485, 67] width 116 height 19
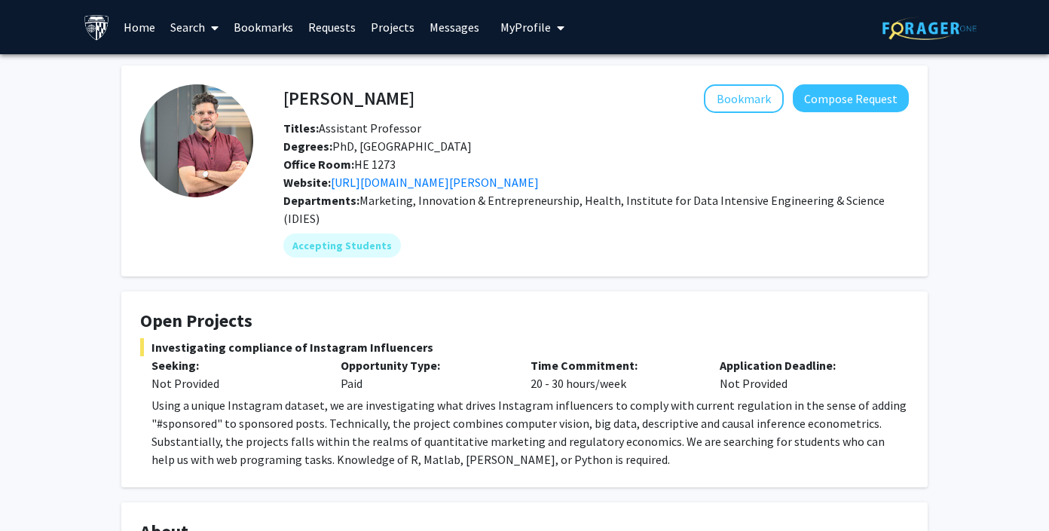
click at [393, 104] on h4 "[PERSON_NAME]" at bounding box center [348, 98] width 131 height 28
